Goal: Task Accomplishment & Management: Manage account settings

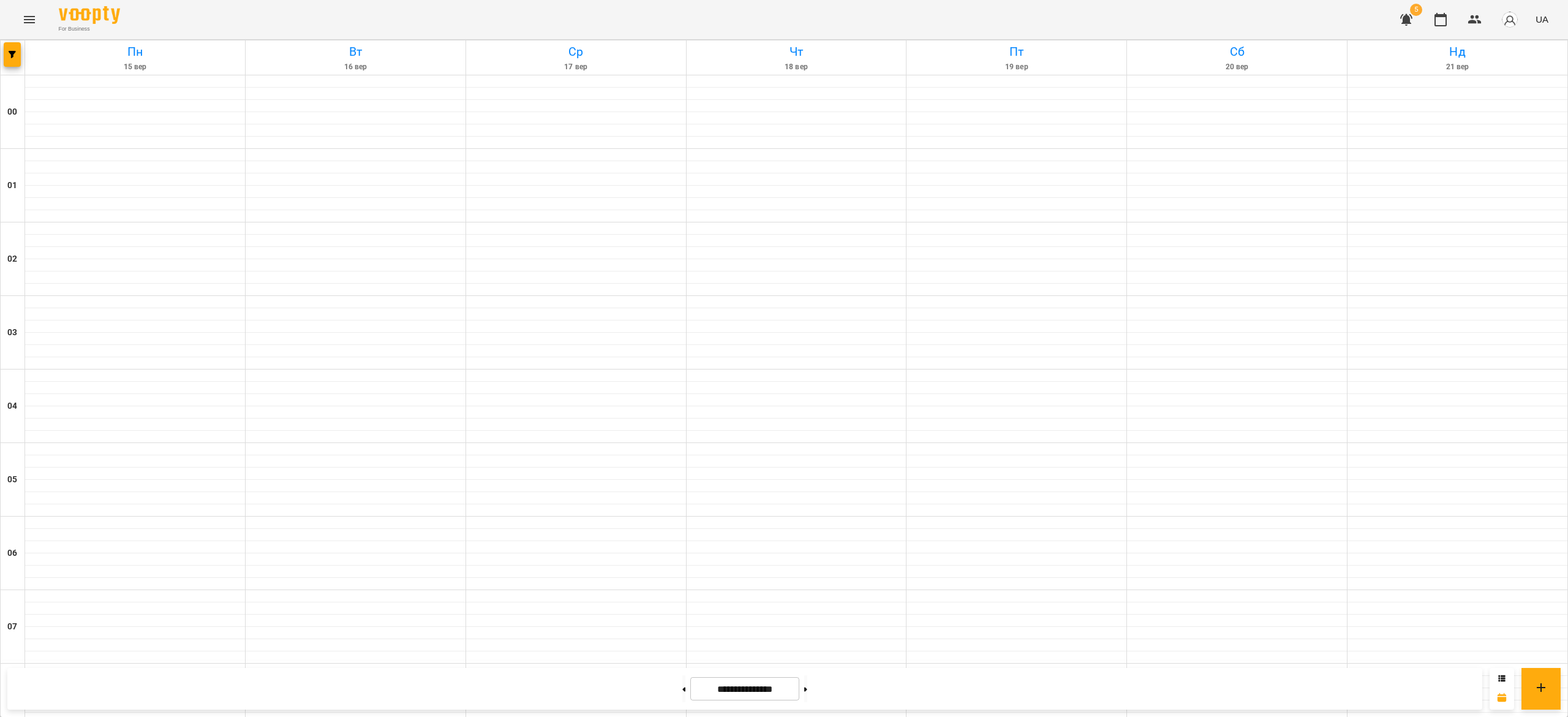
scroll to position [872, 0]
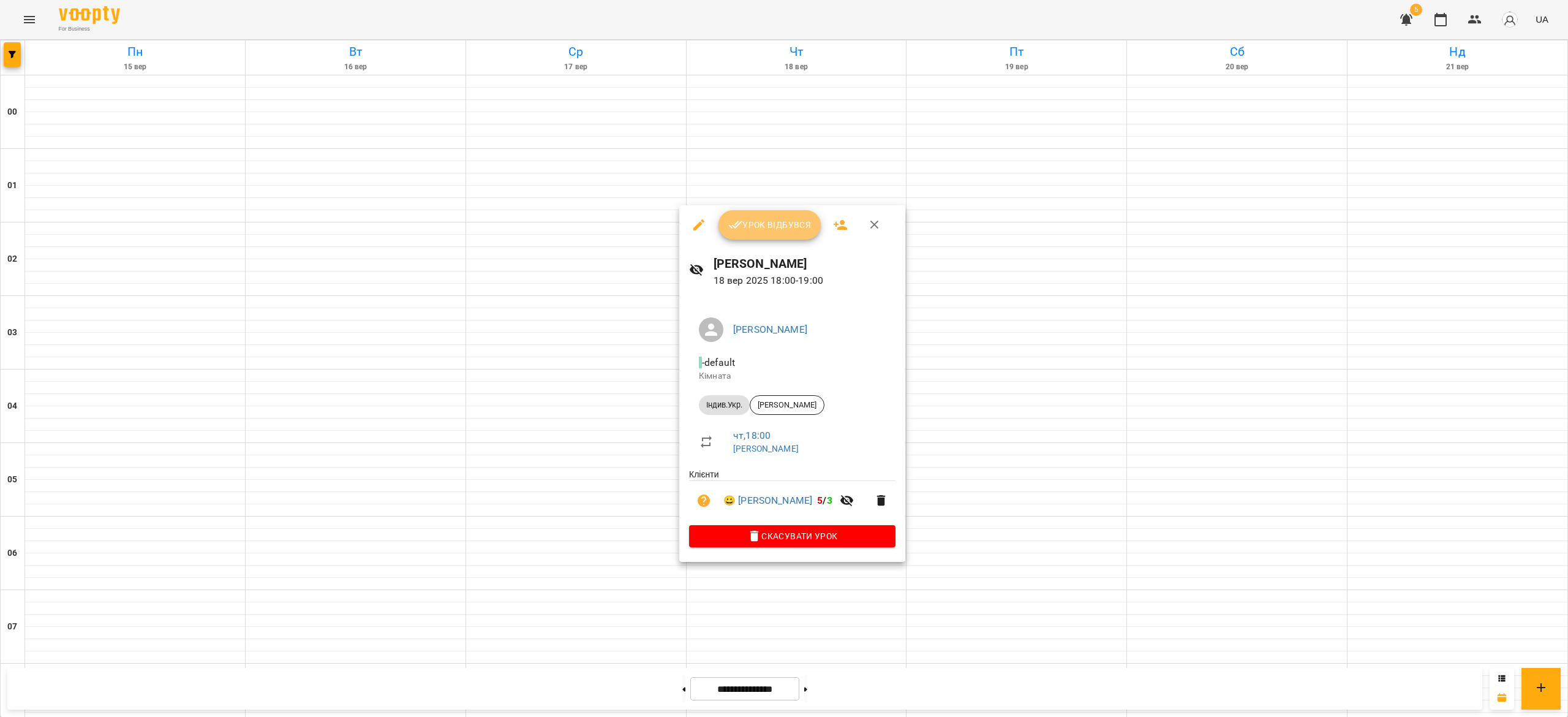
click at [732, 222] on icon "button" at bounding box center [735, 225] width 15 height 15
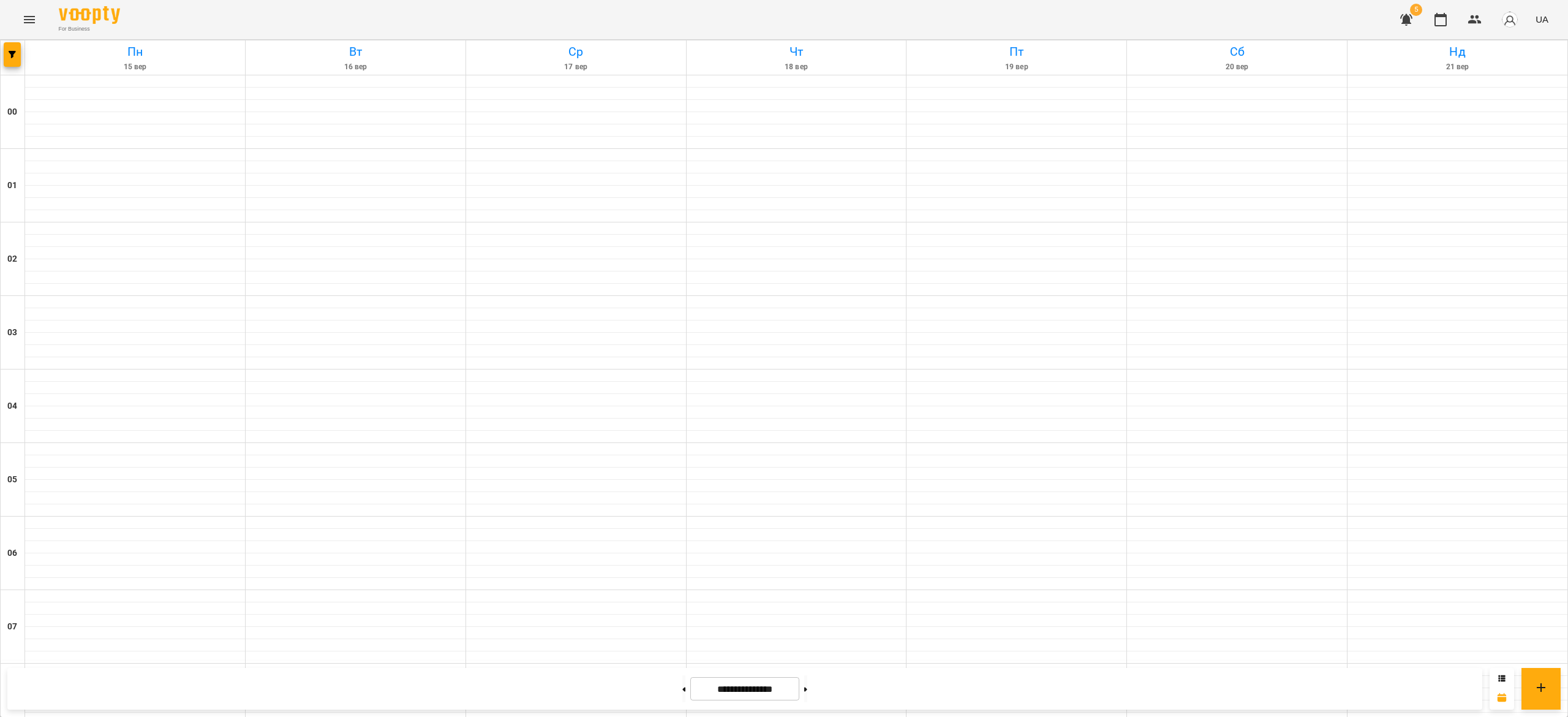
scroll to position [697, 0]
click at [807, 688] on button at bounding box center [806, 688] width 3 height 27
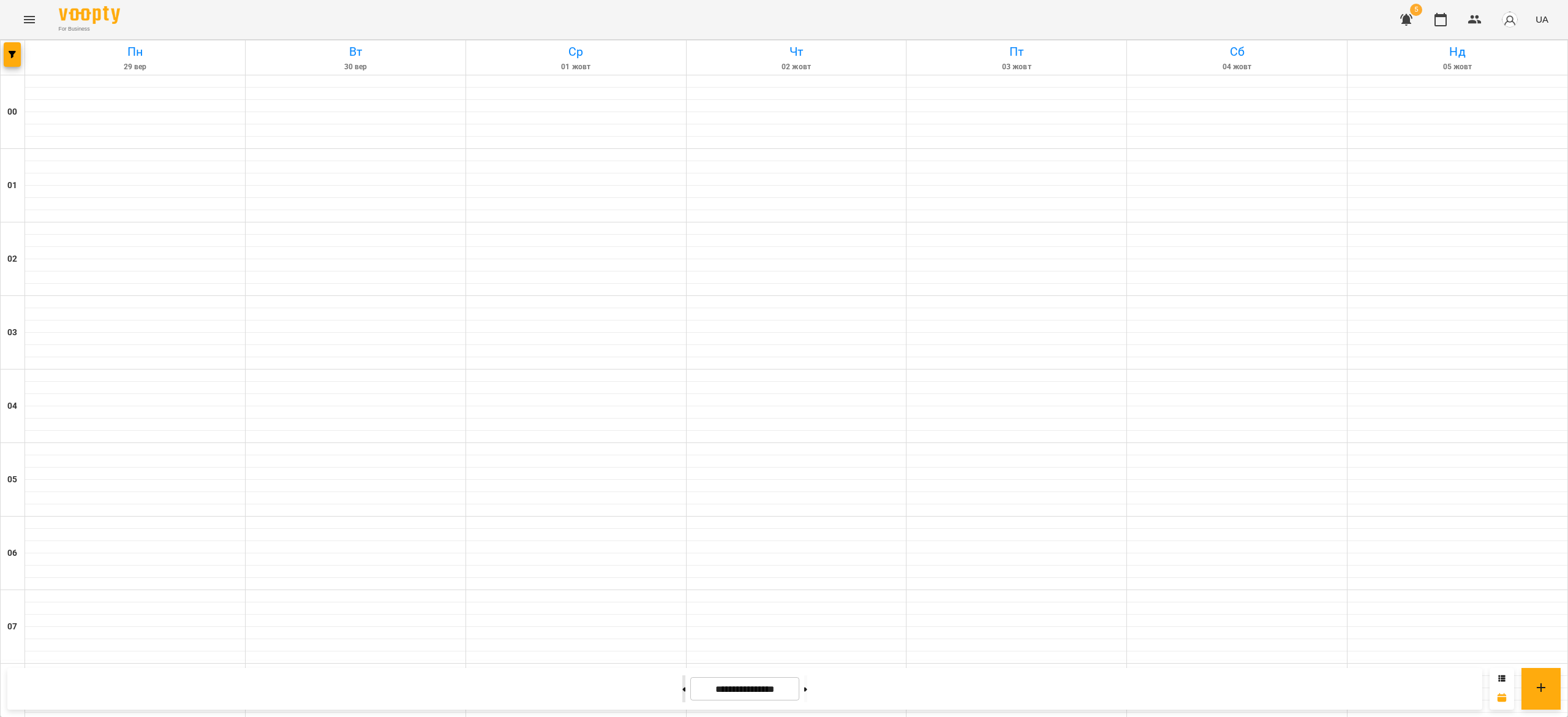
click at [682, 697] on button at bounding box center [684, 688] width 3 height 27
type input "**********"
